Goal: Navigation & Orientation: Understand site structure

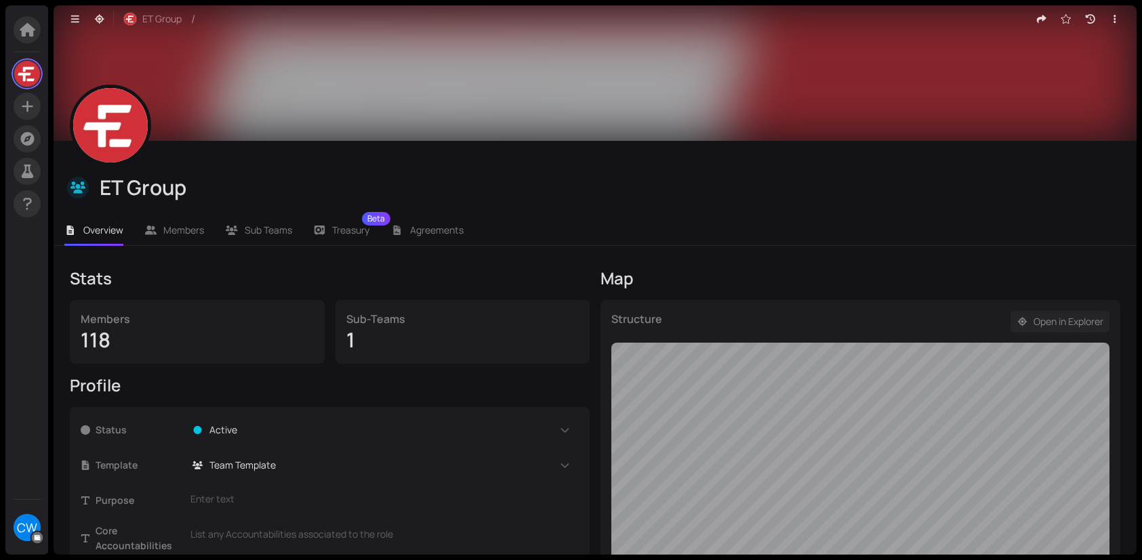
click at [1048, 319] on span "Open in Explorer" at bounding box center [1068, 321] width 70 height 15
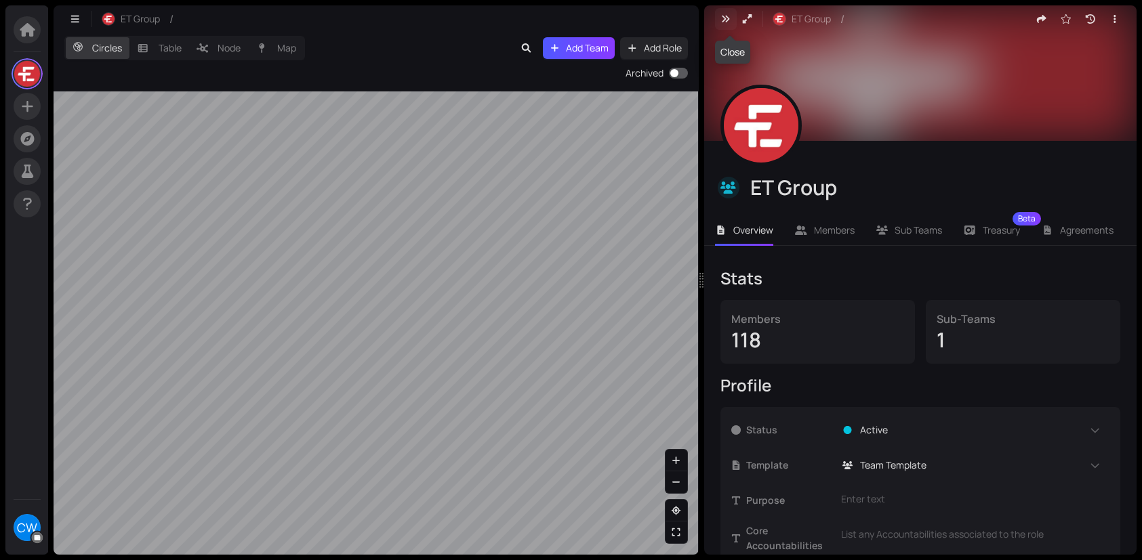
click at [732, 16] on button "button" at bounding box center [726, 19] width 22 height 22
